Goal: Obtain resource: Obtain resource

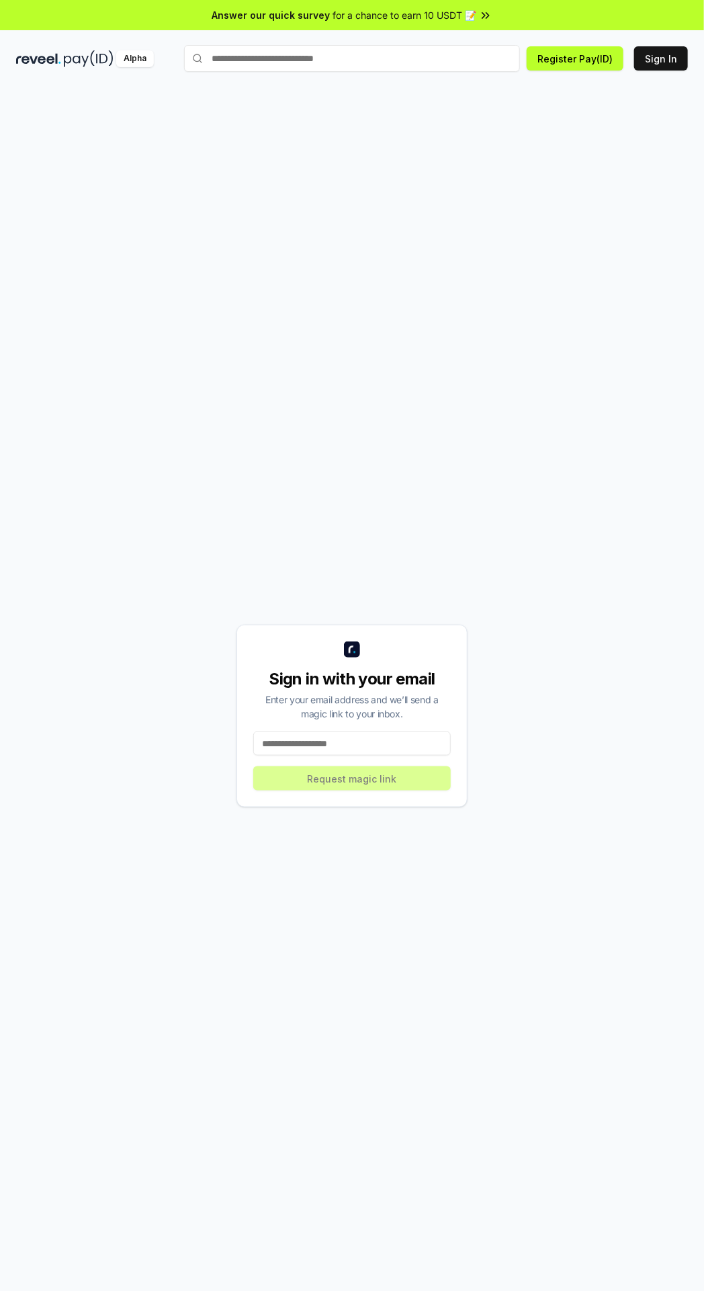
click at [549, 69] on button "Register Pay(ID)" at bounding box center [575, 58] width 97 height 24
click at [662, 58] on button "Sign In" at bounding box center [661, 58] width 54 height 24
